Goal: Navigation & Orientation: Find specific page/section

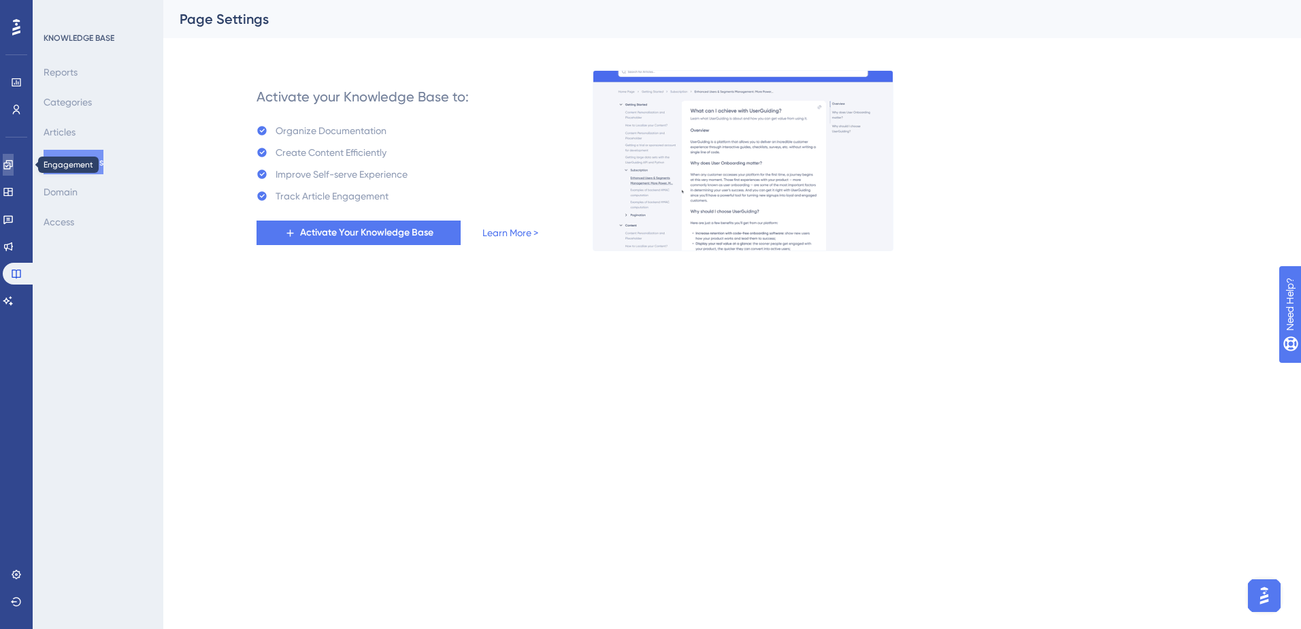
click at [12, 161] on icon at bounding box center [7, 164] width 9 height 9
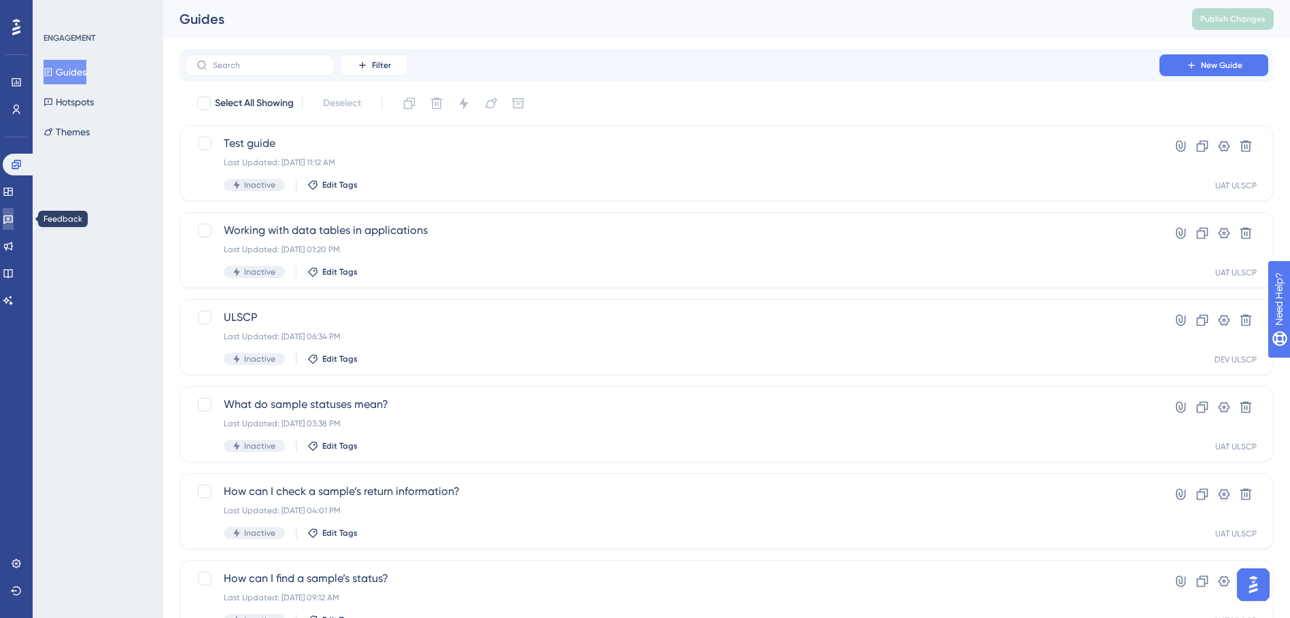
click at [14, 221] on icon at bounding box center [8, 219] width 11 height 11
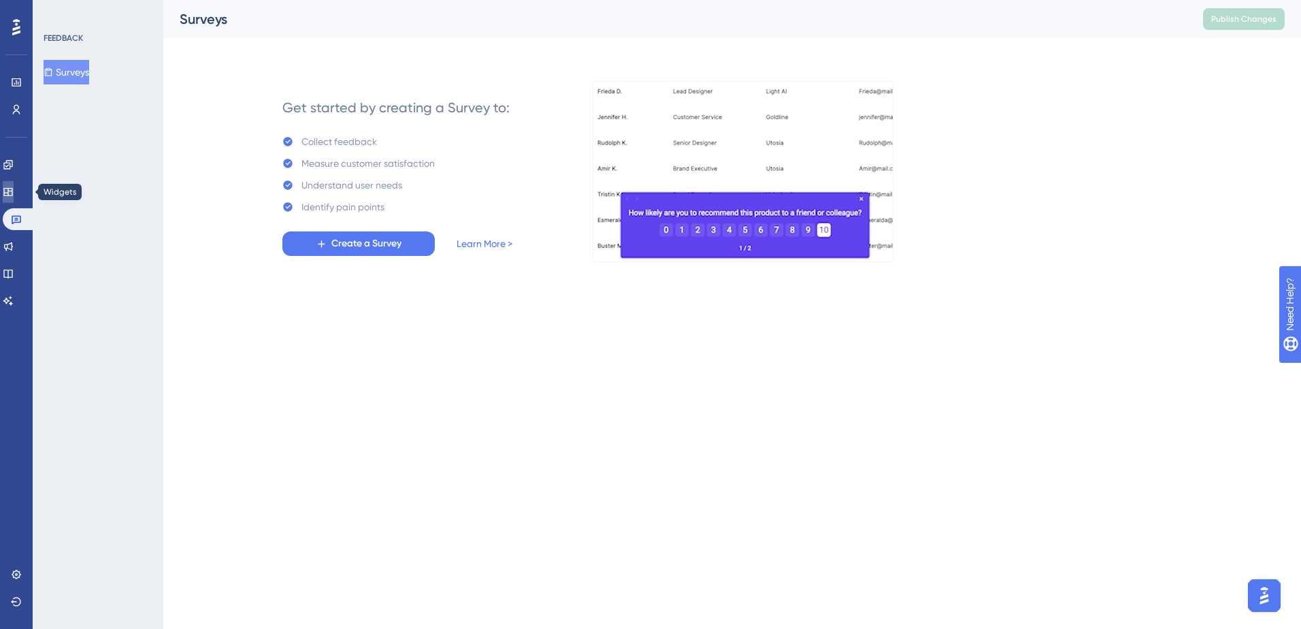
click at [14, 193] on icon at bounding box center [8, 191] width 11 height 11
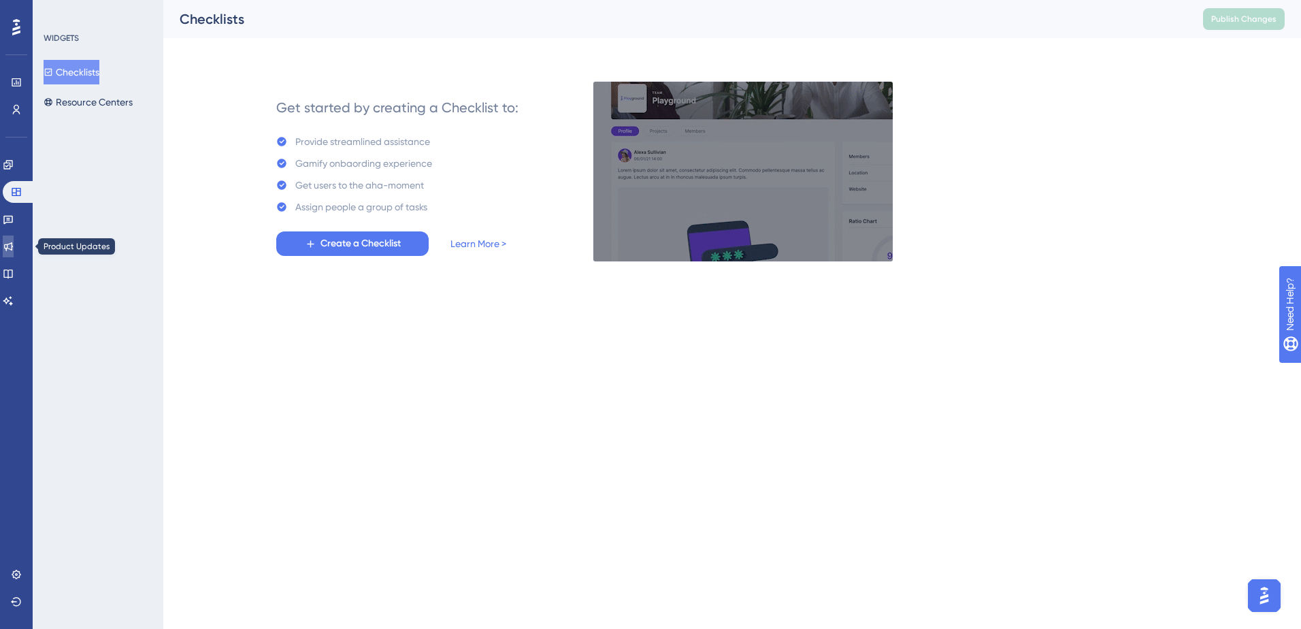
click at [14, 251] on icon at bounding box center [8, 246] width 11 height 11
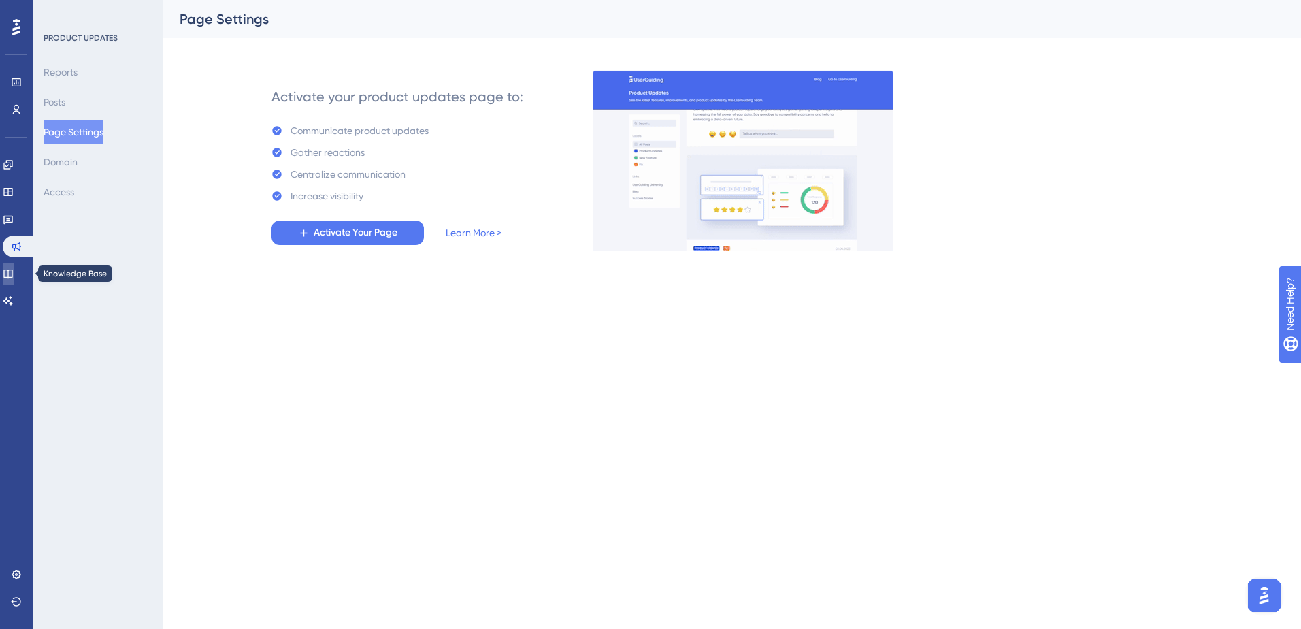
click at [14, 268] on icon at bounding box center [8, 273] width 11 height 11
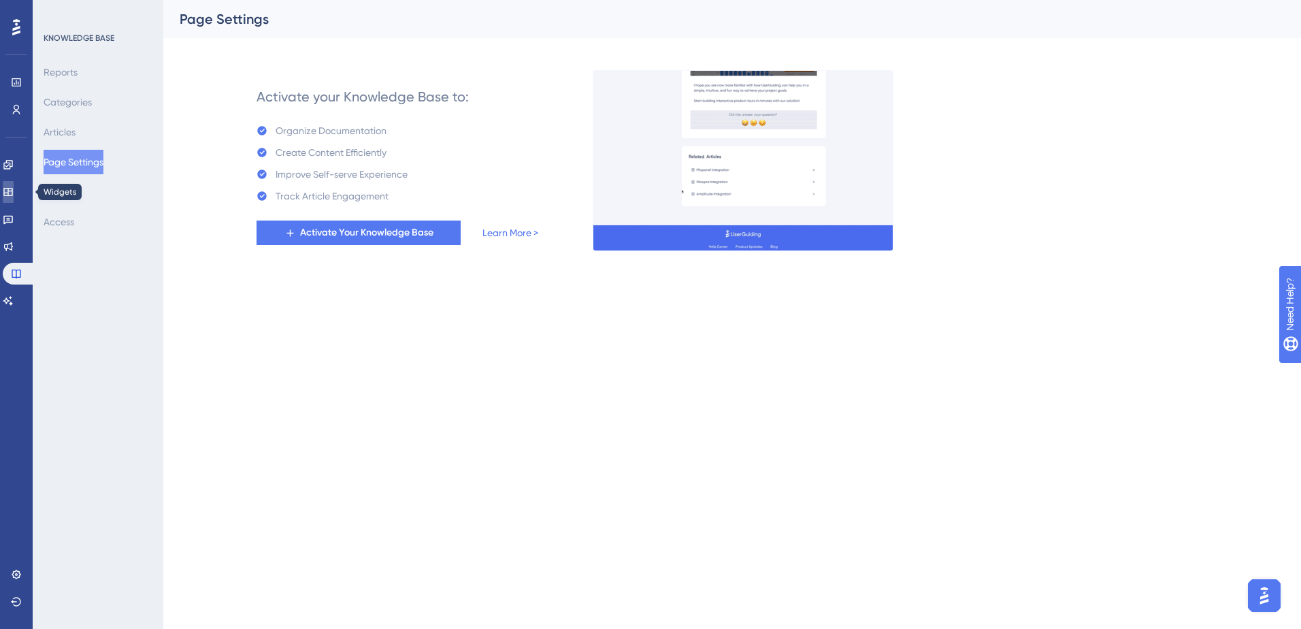
click at [14, 196] on icon at bounding box center [8, 191] width 11 height 11
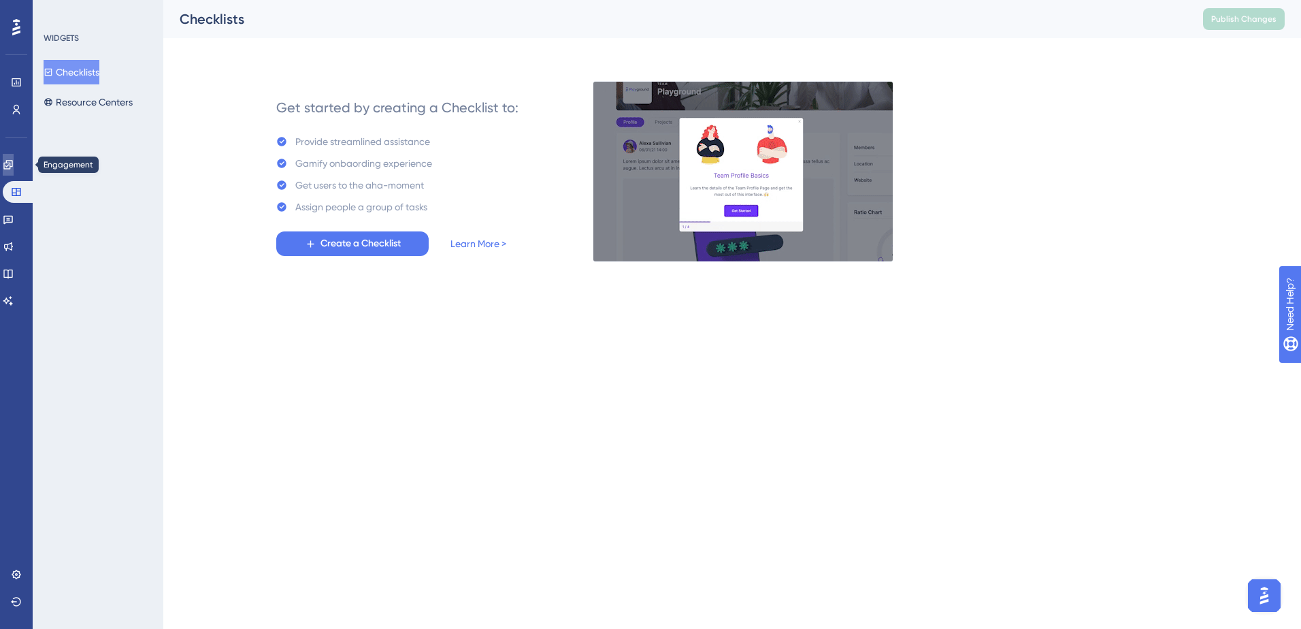
click at [14, 165] on icon at bounding box center [8, 164] width 11 height 11
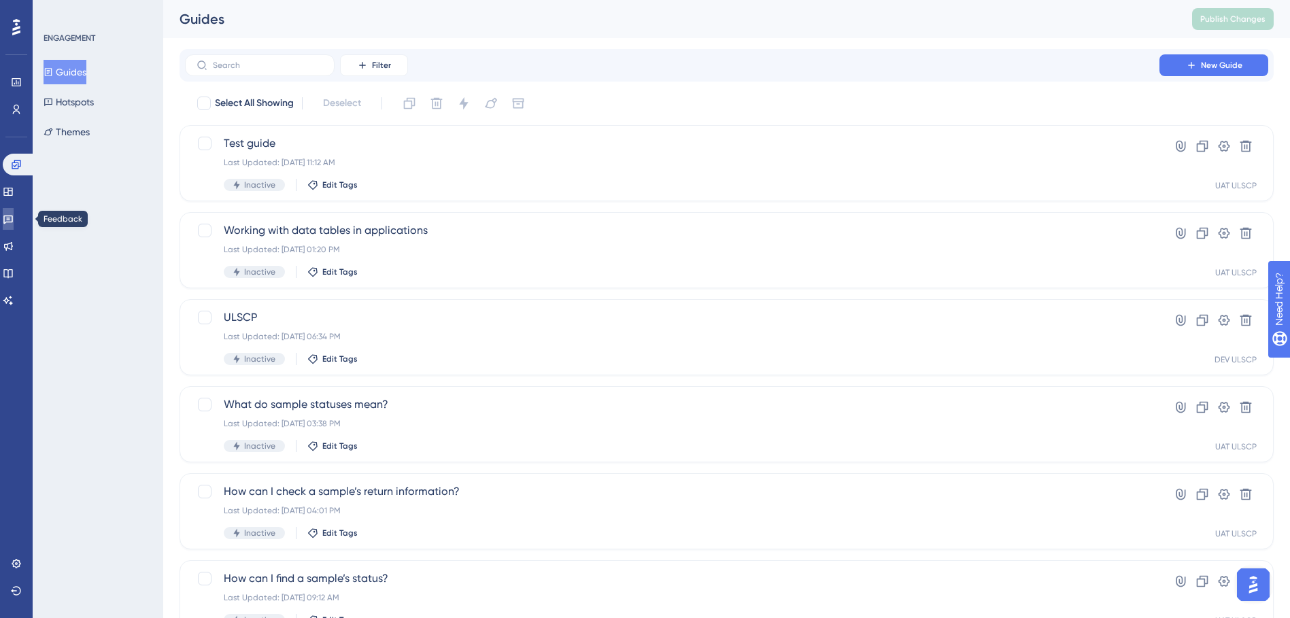
click at [14, 225] on link at bounding box center [8, 219] width 11 height 22
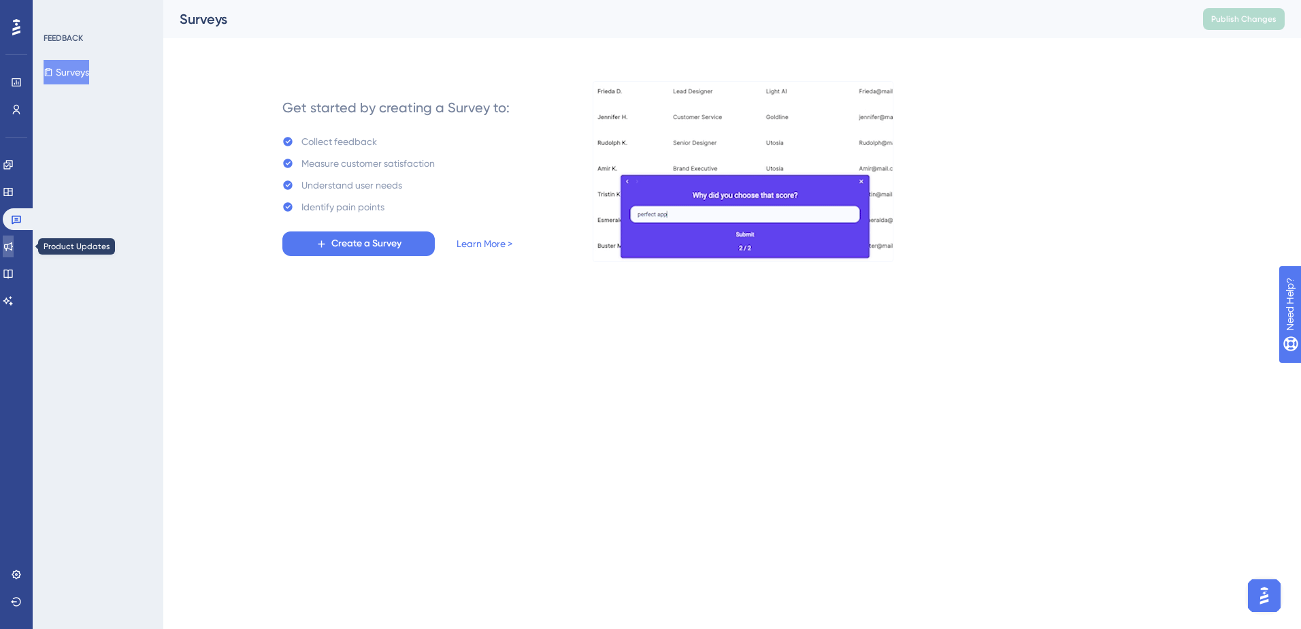
click at [14, 251] on icon at bounding box center [8, 246] width 11 height 11
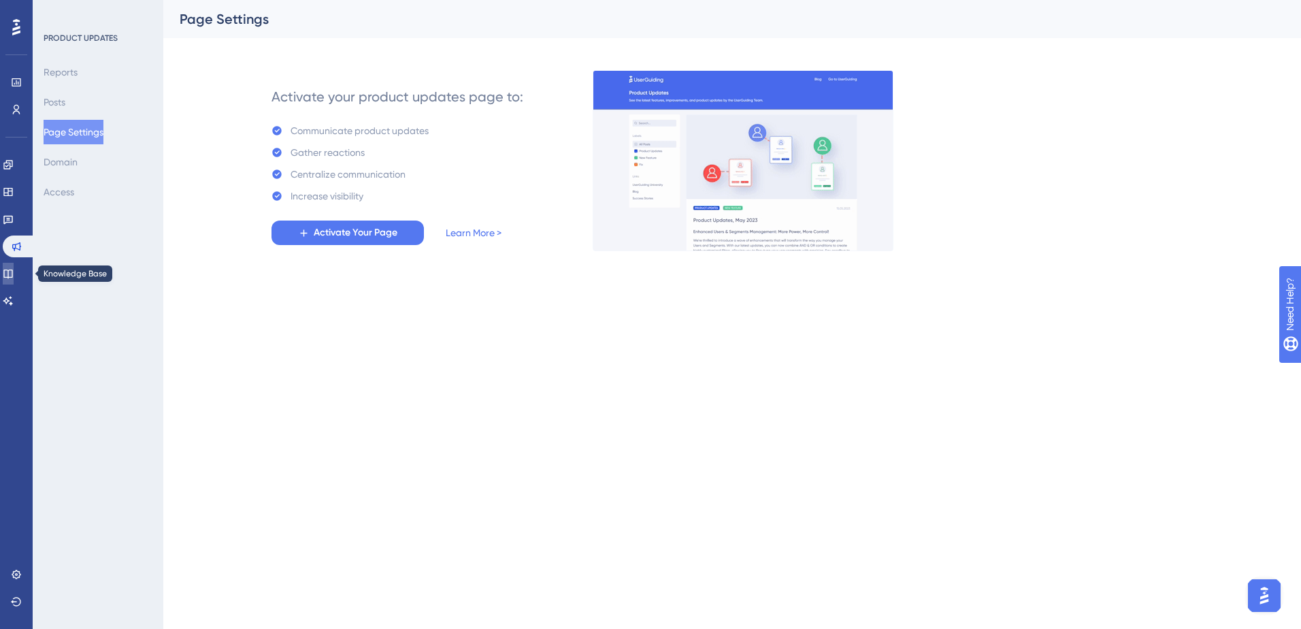
click at [14, 271] on icon at bounding box center [8, 273] width 11 height 11
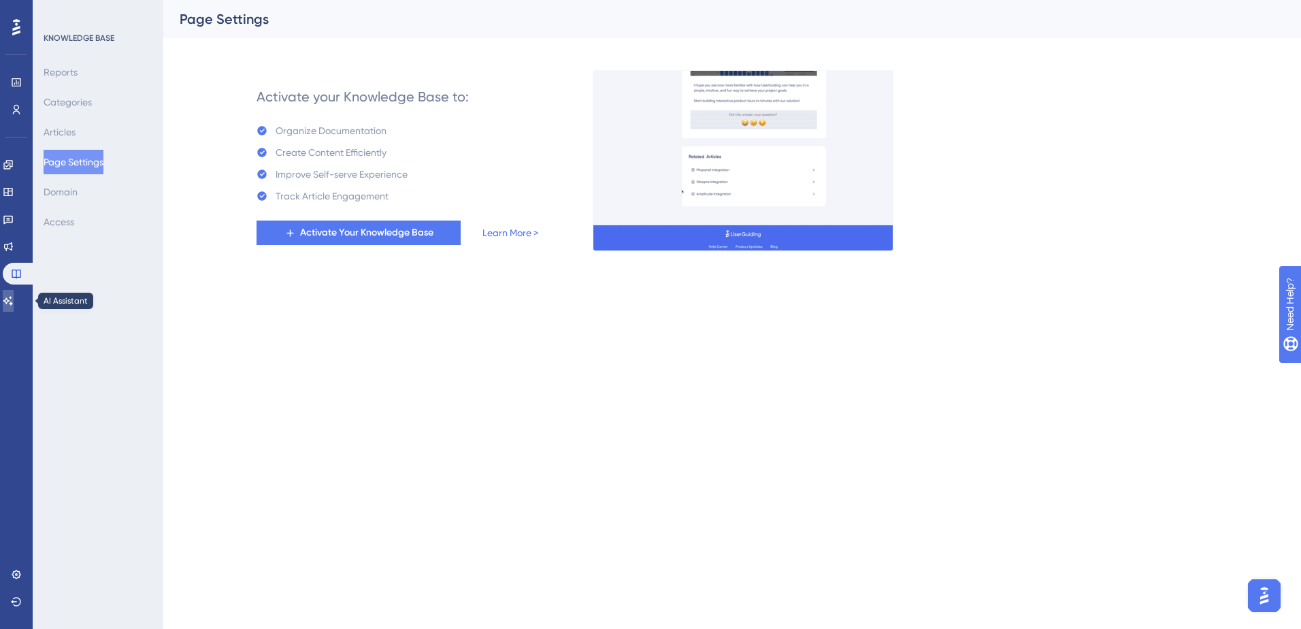
click at [12, 300] on icon at bounding box center [8, 300] width 11 height 11
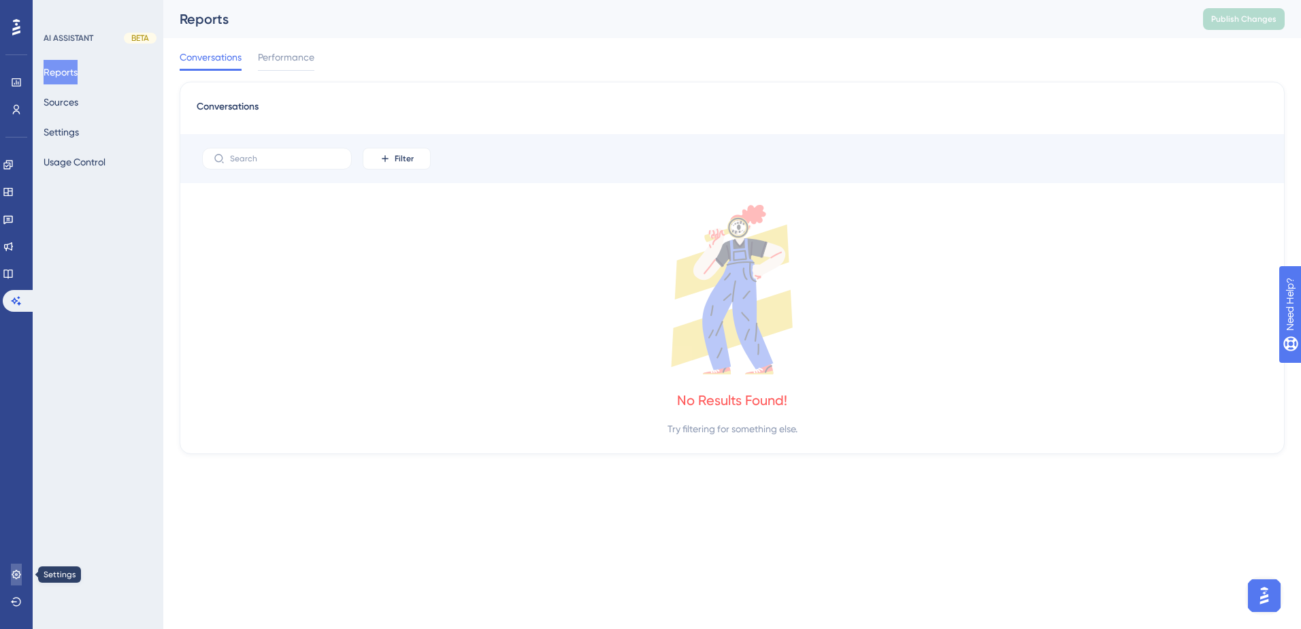
click at [14, 580] on link at bounding box center [16, 574] width 11 height 22
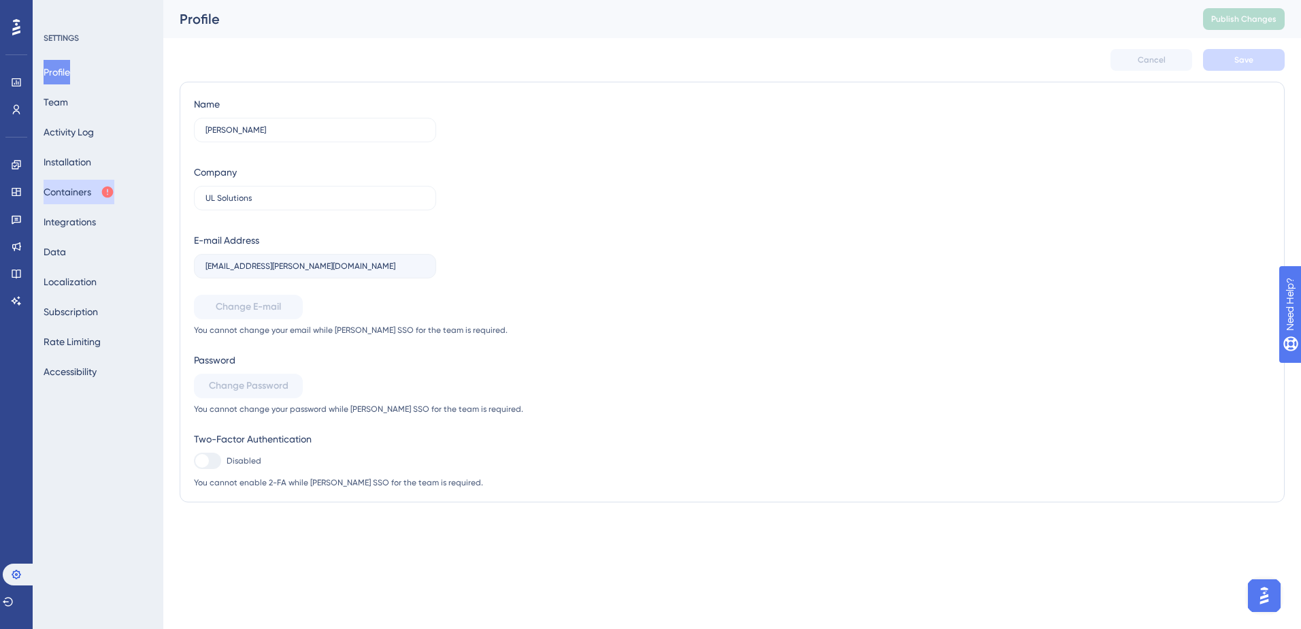
click at [114, 196] on icon at bounding box center [108, 192] width 12 height 12
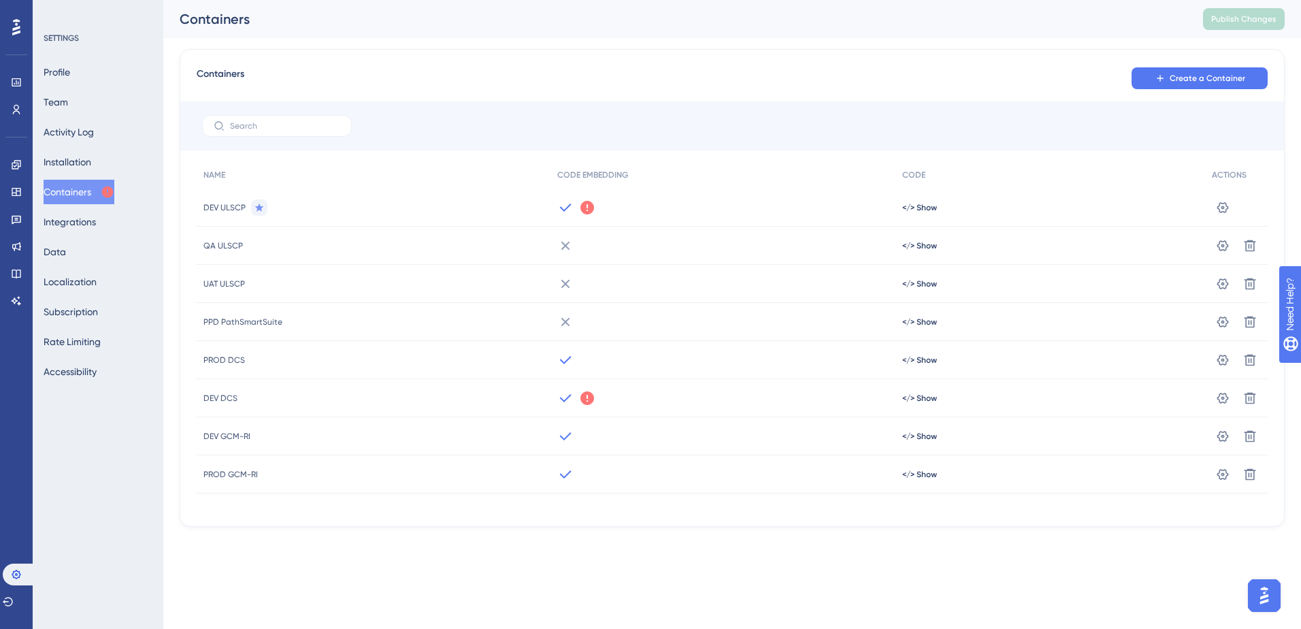
click at [584, 210] on icon at bounding box center [587, 207] width 16 height 16
click at [556, 82] on div "Containers Create a Container" at bounding box center [732, 78] width 1071 height 24
click at [581, 396] on icon at bounding box center [587, 398] width 14 height 14
click at [697, 56] on div "Containers Create a Container NAME CODE EMBEDDING CODE ACTIONS DEV ULSCP We cou…" at bounding box center [732, 288] width 1105 height 478
click at [81, 213] on button "Integrations" at bounding box center [70, 222] width 52 height 24
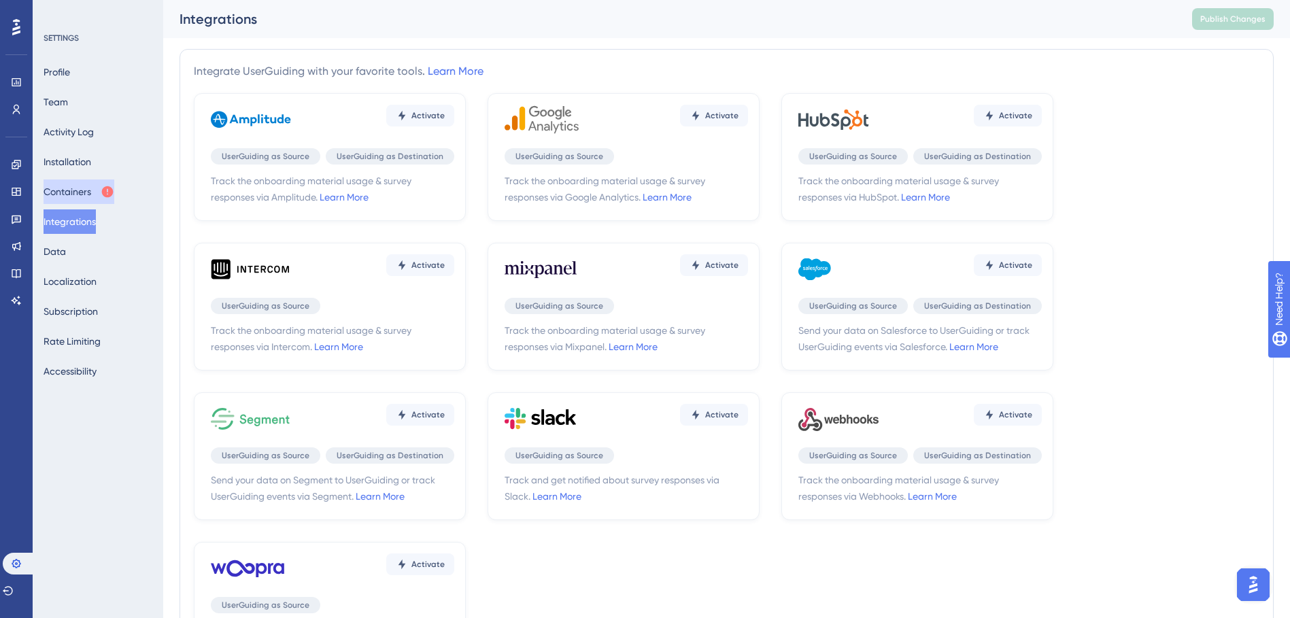
click at [56, 183] on button "Containers" at bounding box center [79, 192] width 71 height 24
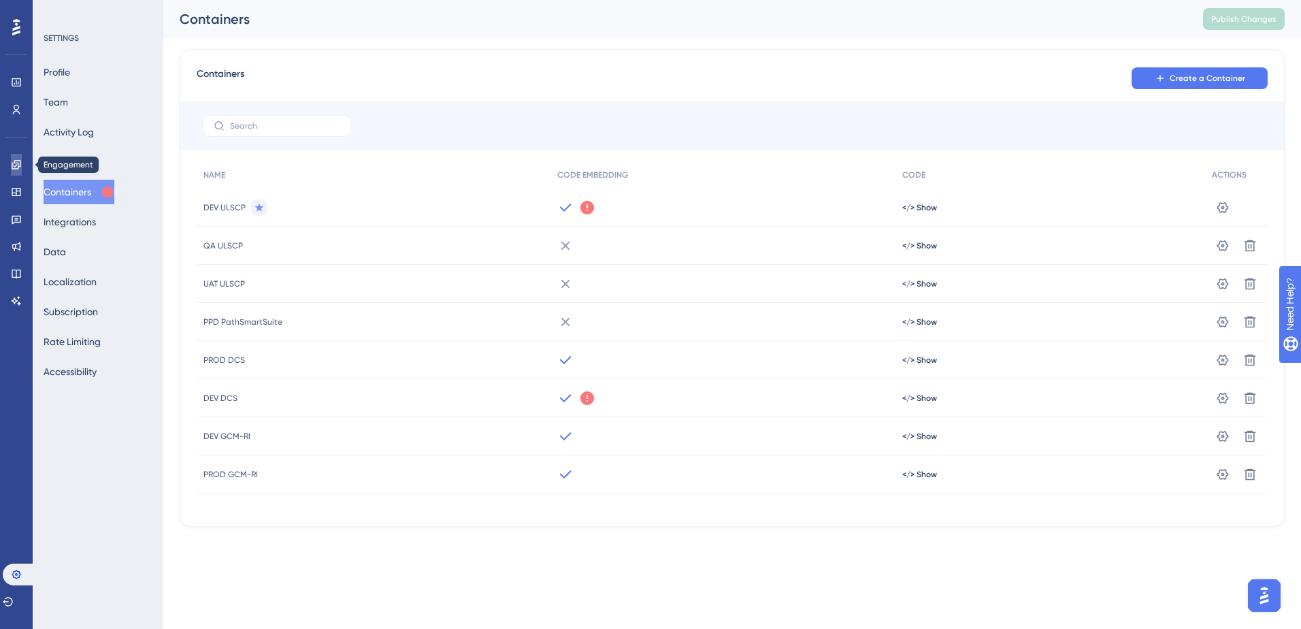
click at [20, 158] on link at bounding box center [16, 165] width 11 height 22
